Goal: Find contact information: Find contact information

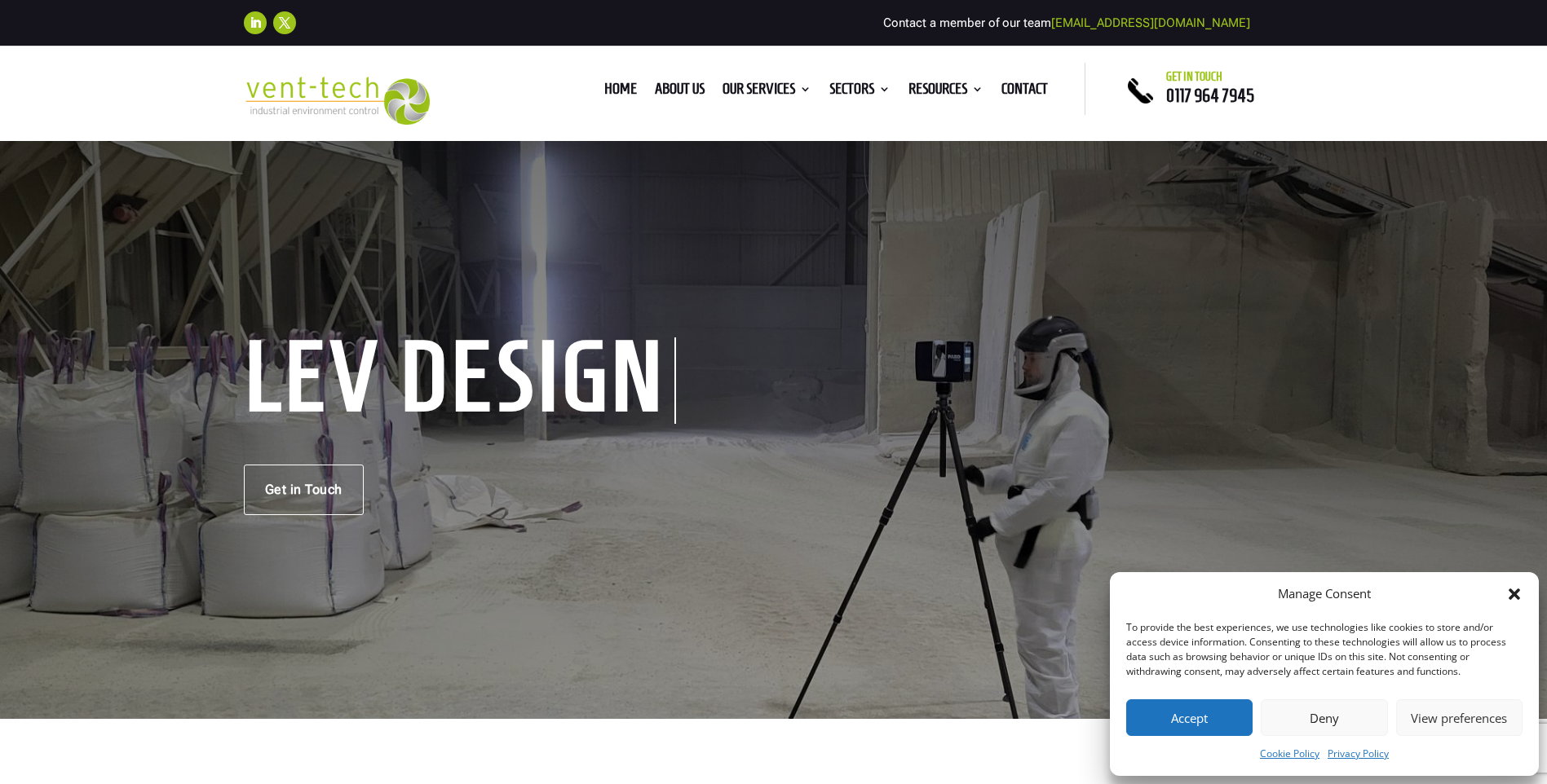
click at [1190, 727] on button "Accept" at bounding box center [1189, 717] width 127 height 36
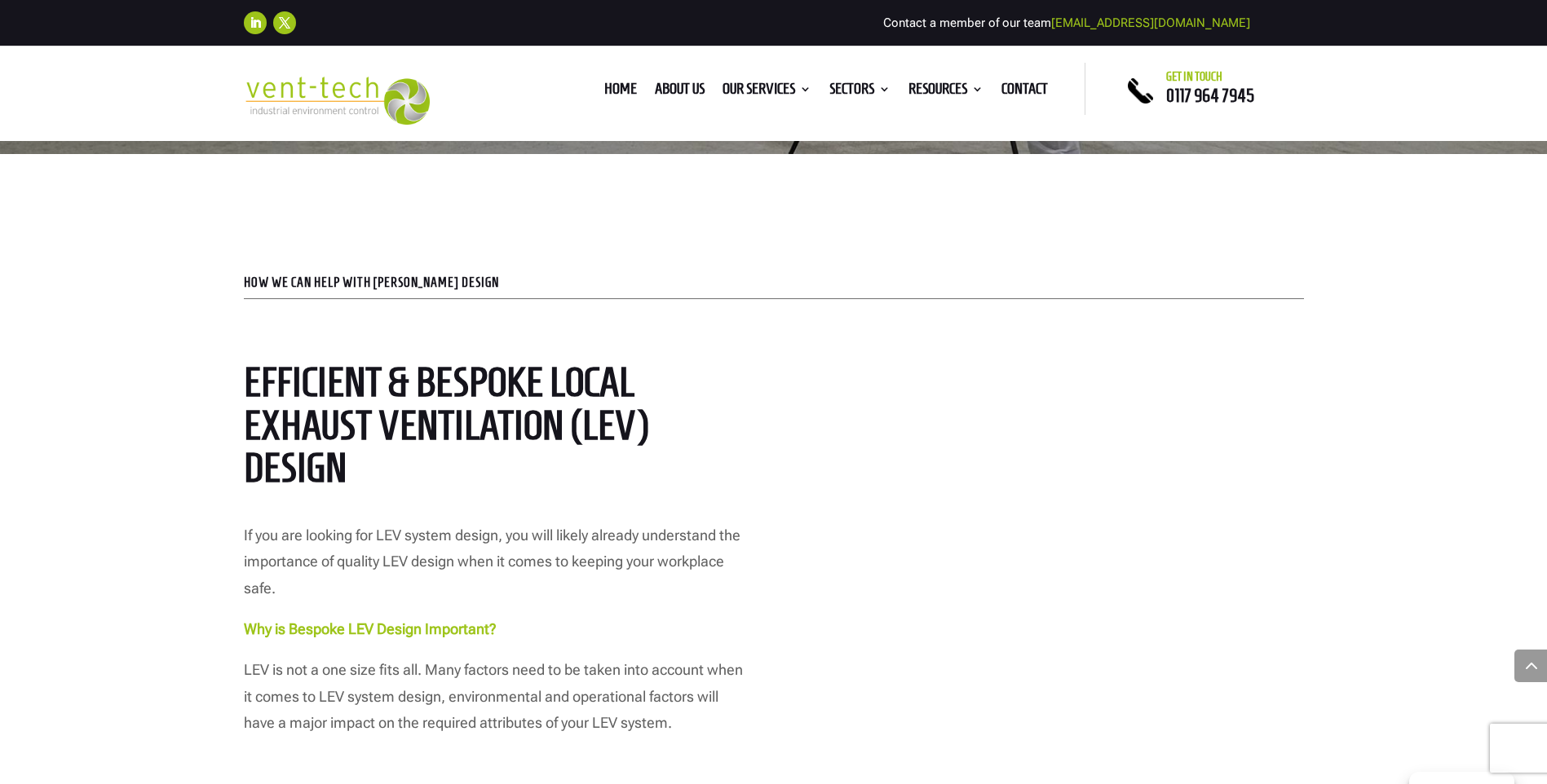
scroll to position [733, 0]
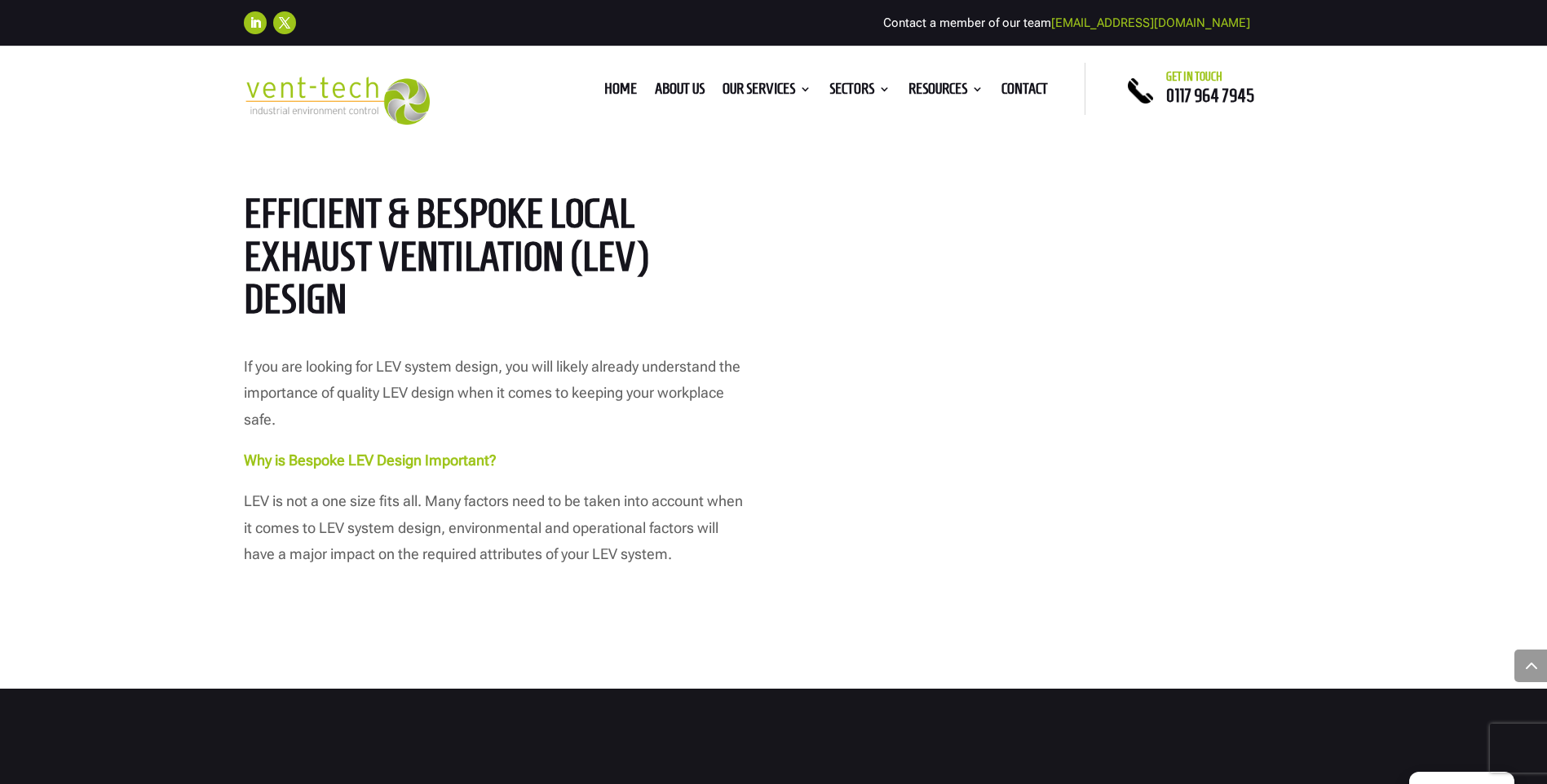
click at [562, 160] on div "HOW WE CAN HELP WITH [PERSON_NAME] DESIGN Efficient & Bespoke Local Exhaust Ven…" at bounding box center [773, 337] width 1547 height 703
click at [1013, 86] on link "Contact" at bounding box center [1024, 92] width 46 height 18
